Goal: Transaction & Acquisition: Purchase product/service

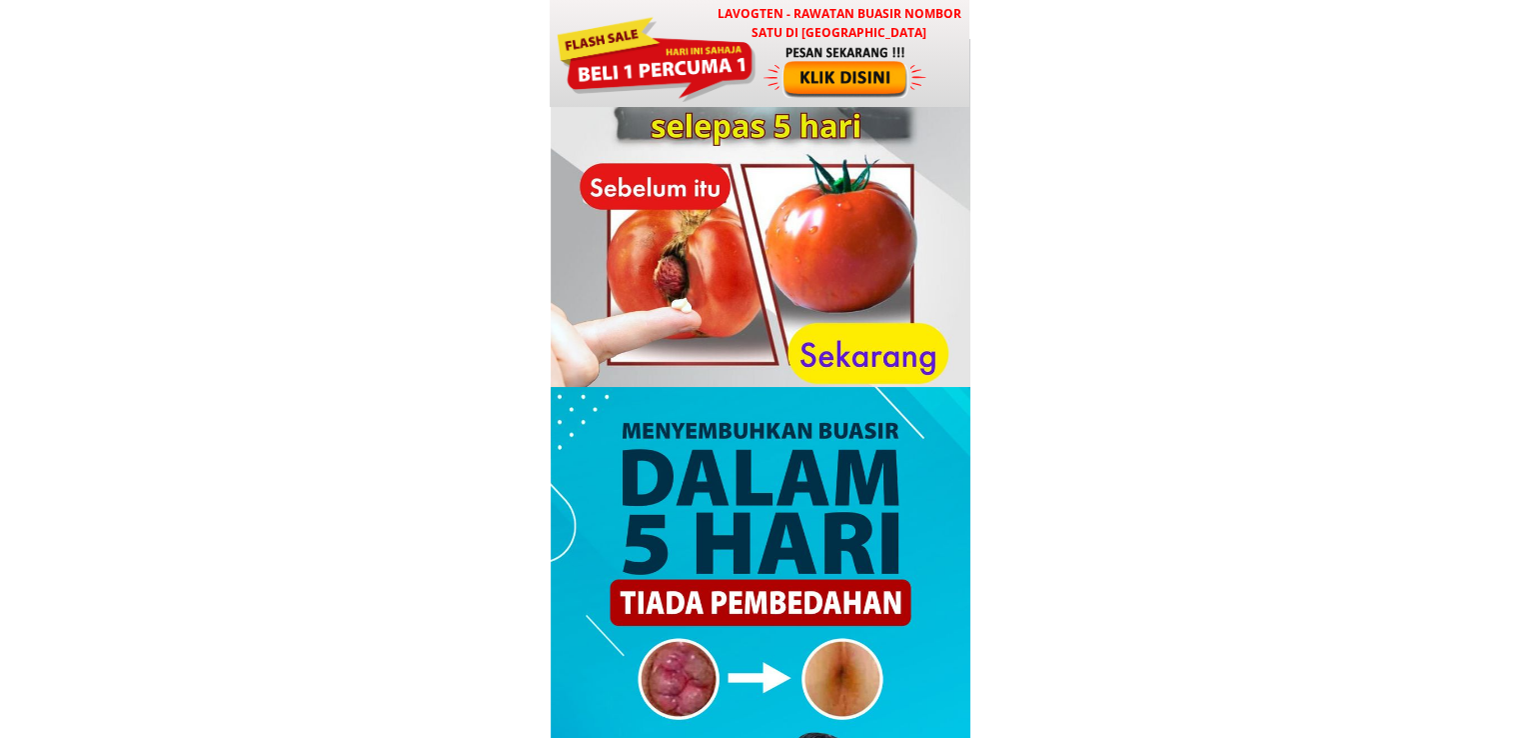
click at [756, 62] on div at bounding box center [656, 57] width 202 height 90
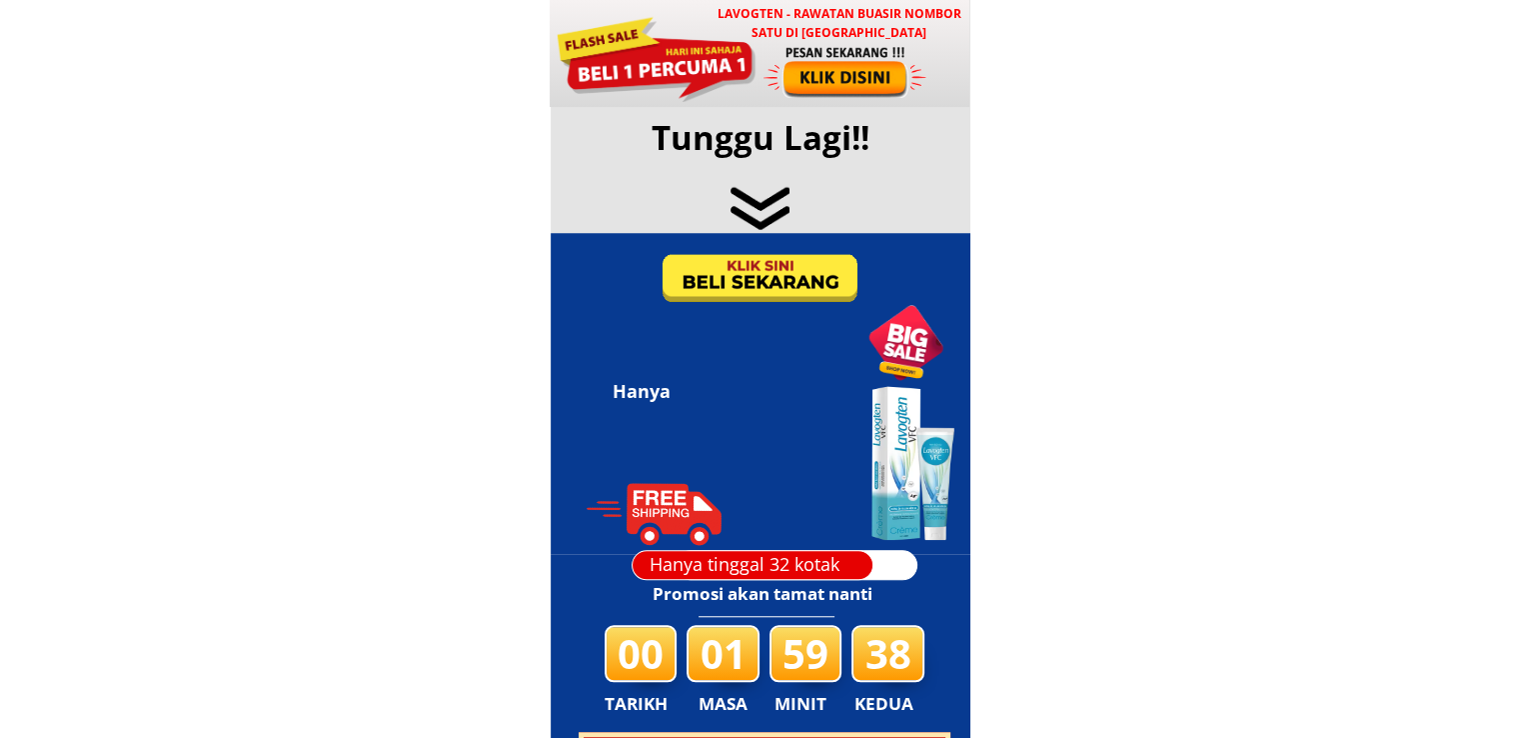
scroll to position [9638, 0]
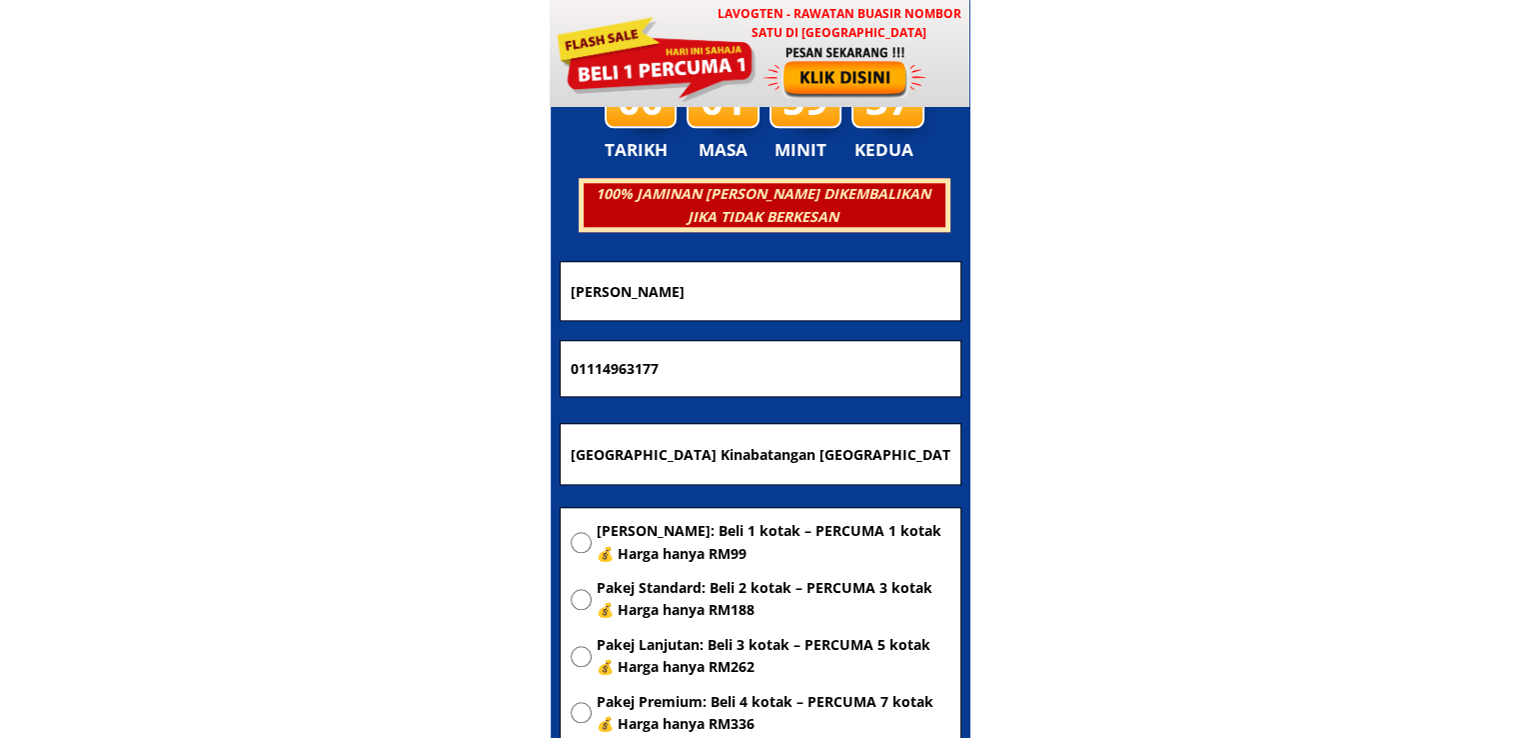
click at [811, 436] on input "[GEOGRAPHIC_DATA] Kinabatangan [GEOGRAPHIC_DATA] Est Segar usaha bin" at bounding box center [761, 454] width 390 height 60
click at [816, 445] on input "[GEOGRAPHIC_DATA] Kinabatangan [GEOGRAPHIC_DATA] Est Segar usaha bin" at bounding box center [761, 454] width 390 height 60
paste input "P.o box 3111, kg mottou,89007, keningau,[GEOGRAPHIC_DATA]"
type input "P.o box 3111, kg mottou,89007, keningau,[GEOGRAPHIC_DATA]"
drag, startPoint x: 765, startPoint y: 354, endPoint x: 216, endPoint y: 385, distance: 549.6
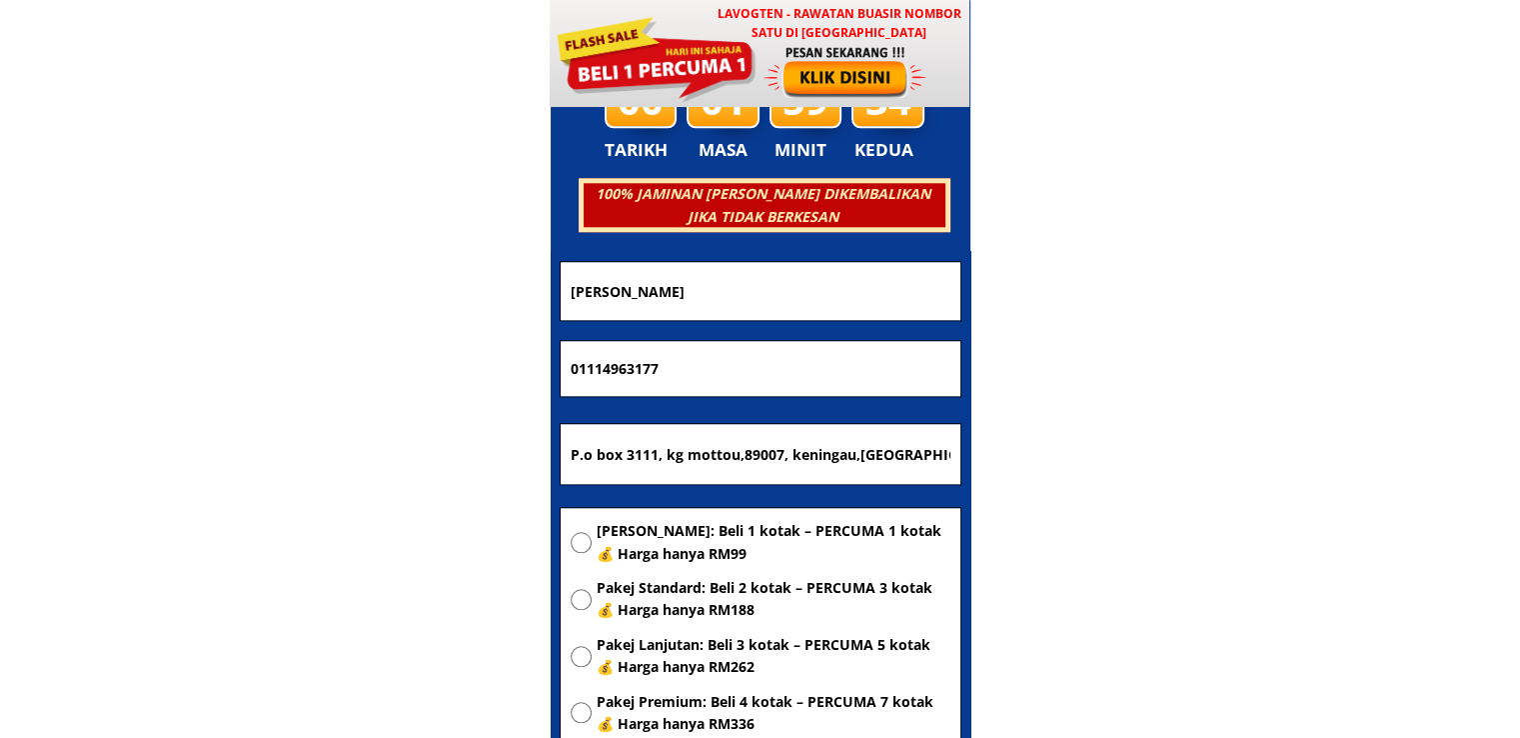
click at [216, 385] on body "LAVOGTEN - Rawatan Buasir Nombor Satu di [GEOGRAPHIC_DATA] Dengarkan pengalaman…" at bounding box center [760, 573] width 1520 height 20422
paste input "9-882 5955"
click at [625, 372] on input "019-882 5955" at bounding box center [761, 369] width 390 height 56
click at [598, 368] on input "019-8825955" at bounding box center [761, 369] width 390 height 56
type input "0198825955"
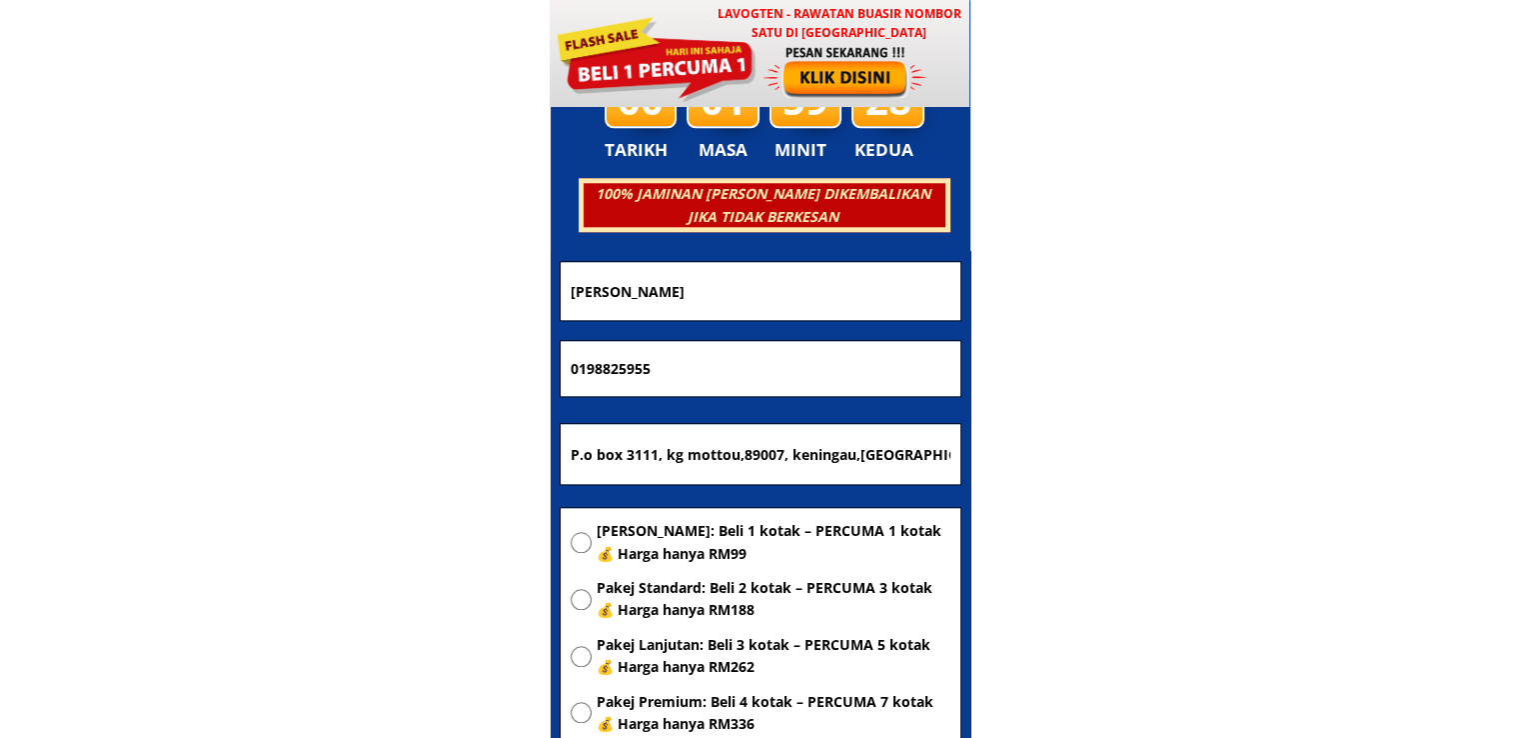
drag, startPoint x: 728, startPoint y: 289, endPoint x: 335, endPoint y: 296, distance: 392.9
click at [335, 296] on body "LAVOGTEN - Rawatan Buasir Nombor Satu di [GEOGRAPHIC_DATA] Dengarkan pengalaman…" at bounding box center [760, 573] width 1520 height 20422
paste input "Jc [PERSON_NAME]"
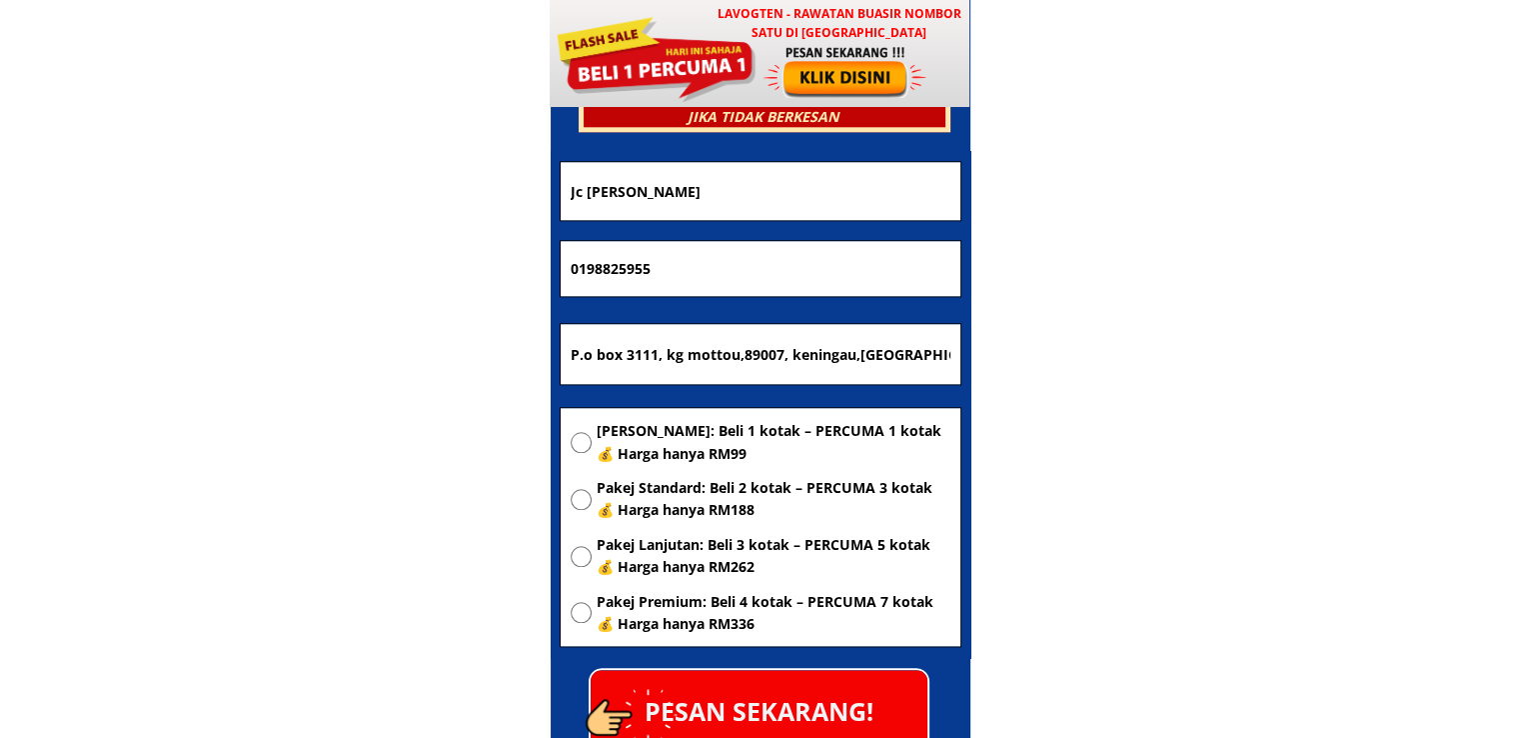
type input "Jc [PERSON_NAME]"
click at [696, 450] on span "[PERSON_NAME]: Beli 1 kotak – PERCUMA 1 kotak 💰 Harga hanya RM99" at bounding box center [774, 442] width 354 height 45
radio input "true"
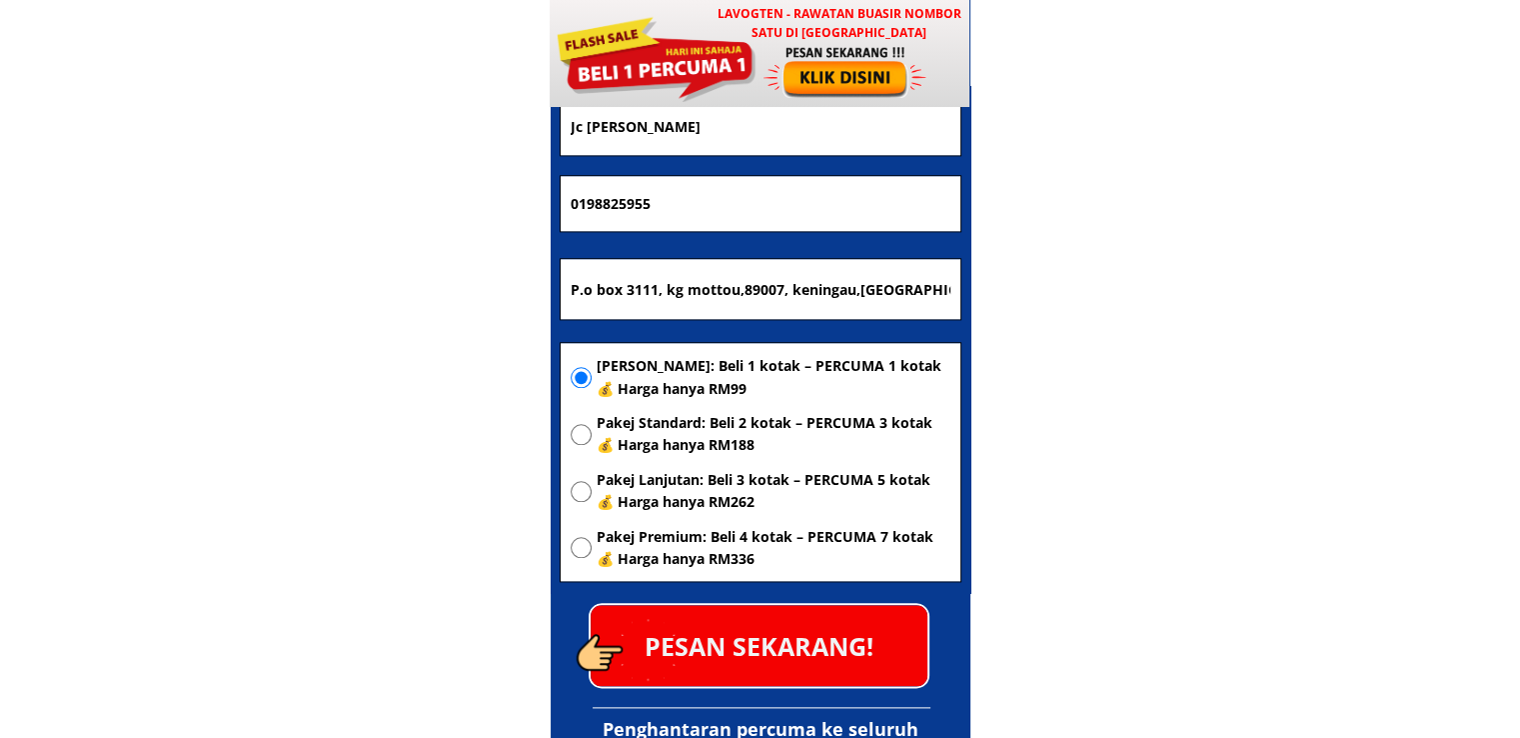
scroll to position [9838, 0]
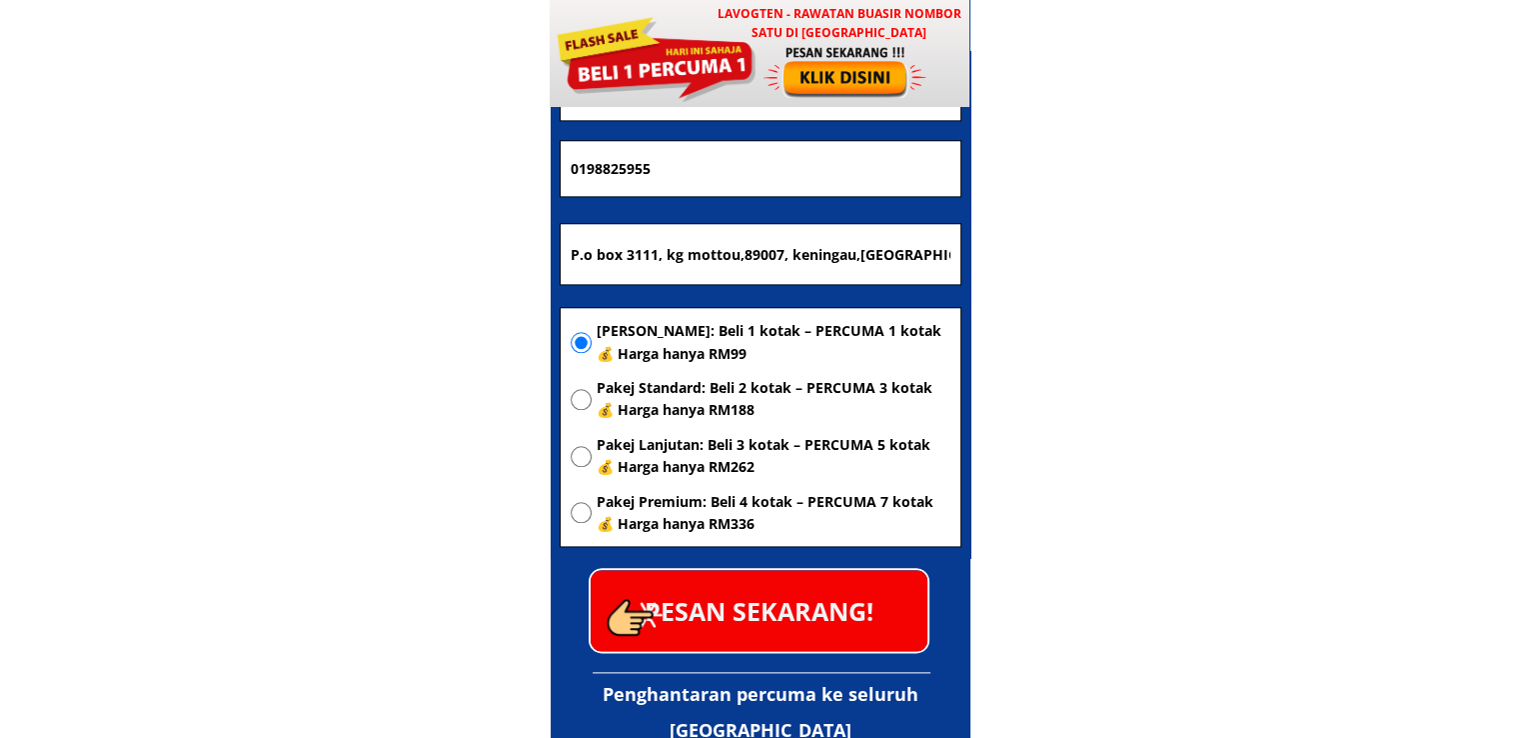
click at [797, 584] on p "PESAN SEKARANG!" at bounding box center [759, 610] width 337 height 81
